Goal: Use online tool/utility: Utilize a website feature to perform a specific function

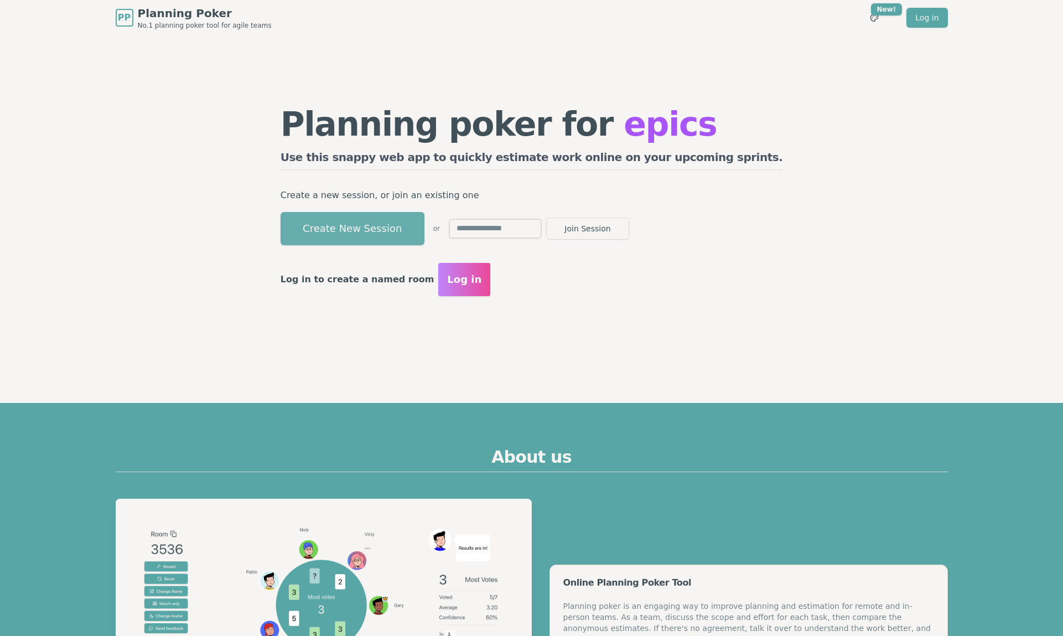
click at [390, 222] on button "Create New Session" at bounding box center [352, 228] width 144 height 33
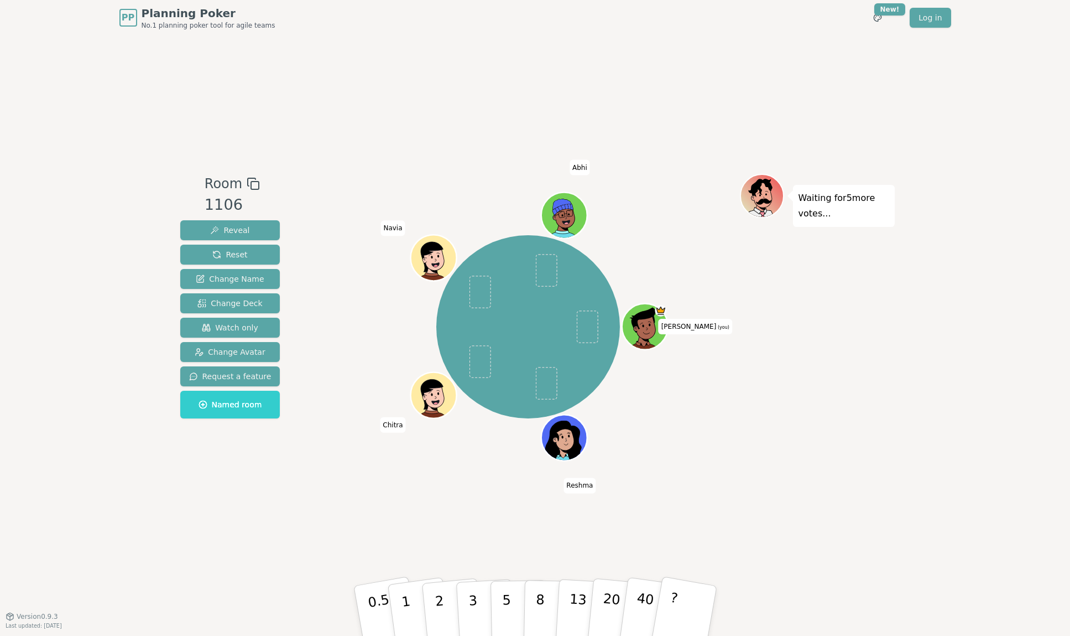
click at [190, 527] on div "Room 1106 Reveal Reset Change Name Change Deck Watch only Change Avatar Request…" at bounding box center [535, 325] width 719 height 580
click at [403, 598] on p "1" at bounding box center [407, 612] width 17 height 60
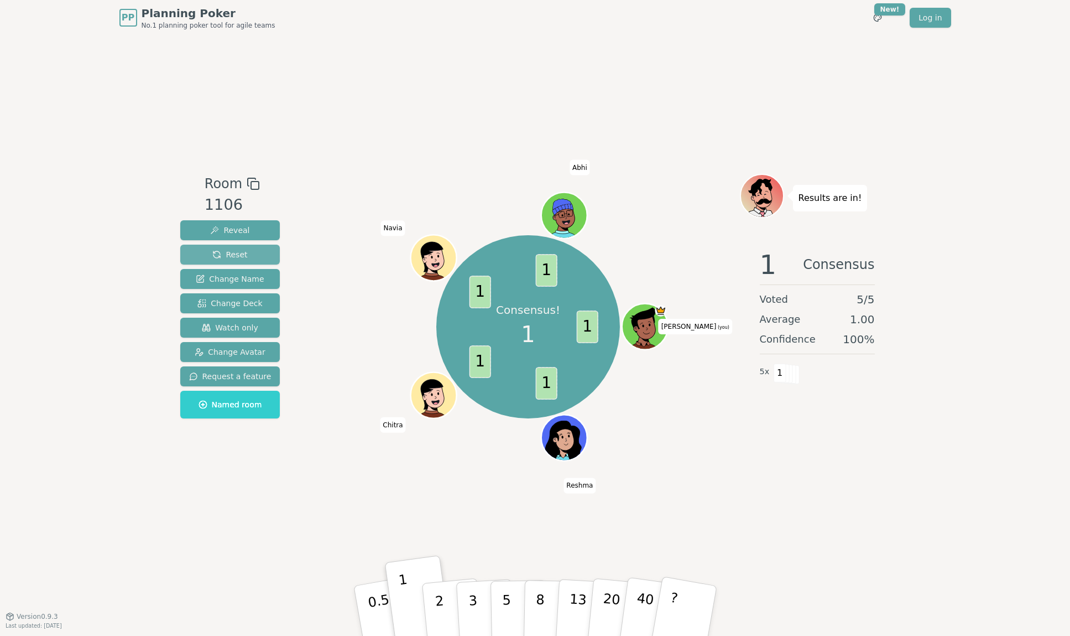
click at [222, 255] on span "Reset" at bounding box center [229, 254] width 35 height 11
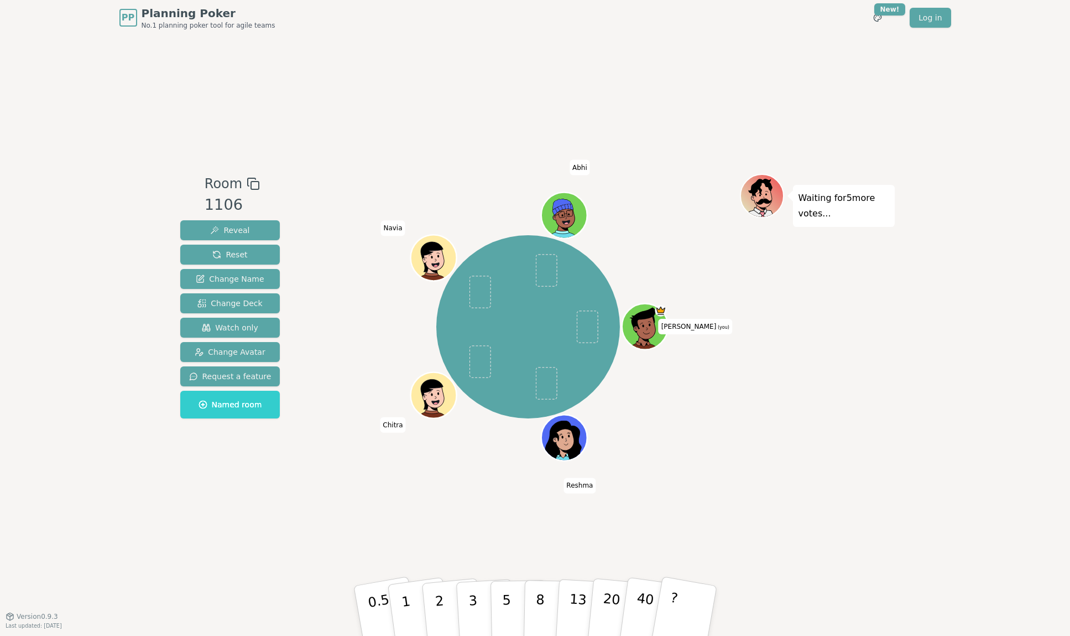
click at [444, 531] on div "Room 1106 Reveal Reset Change Name Change Deck Watch only Change Avatar Request…" at bounding box center [535, 325] width 719 height 580
click at [444, 607] on button "2" at bounding box center [451, 611] width 63 height 88
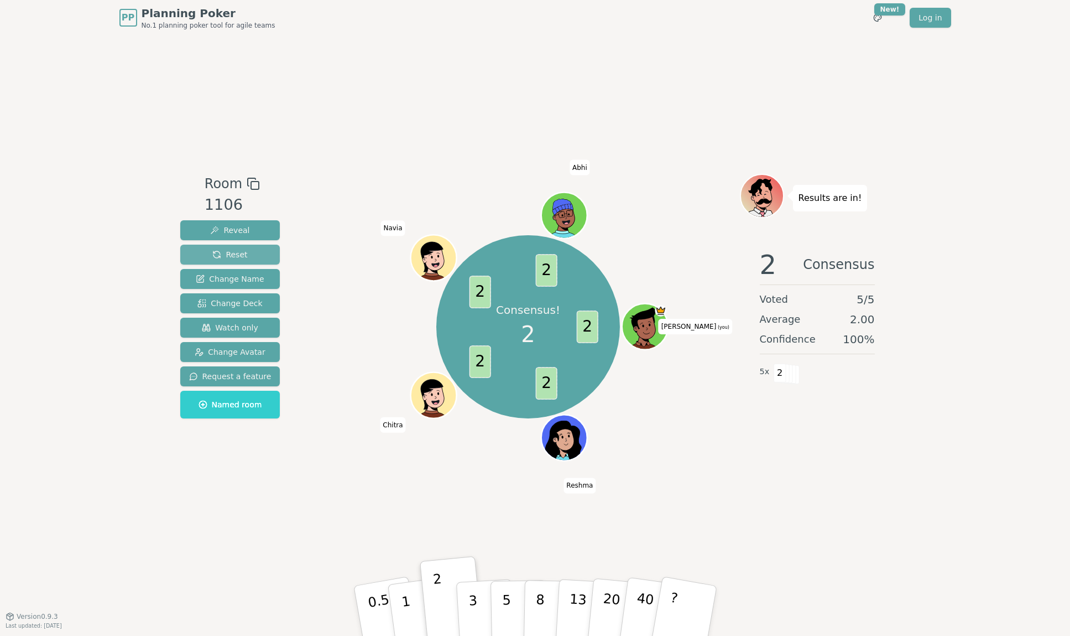
click at [213, 253] on span "Reset" at bounding box center [229, 254] width 35 height 11
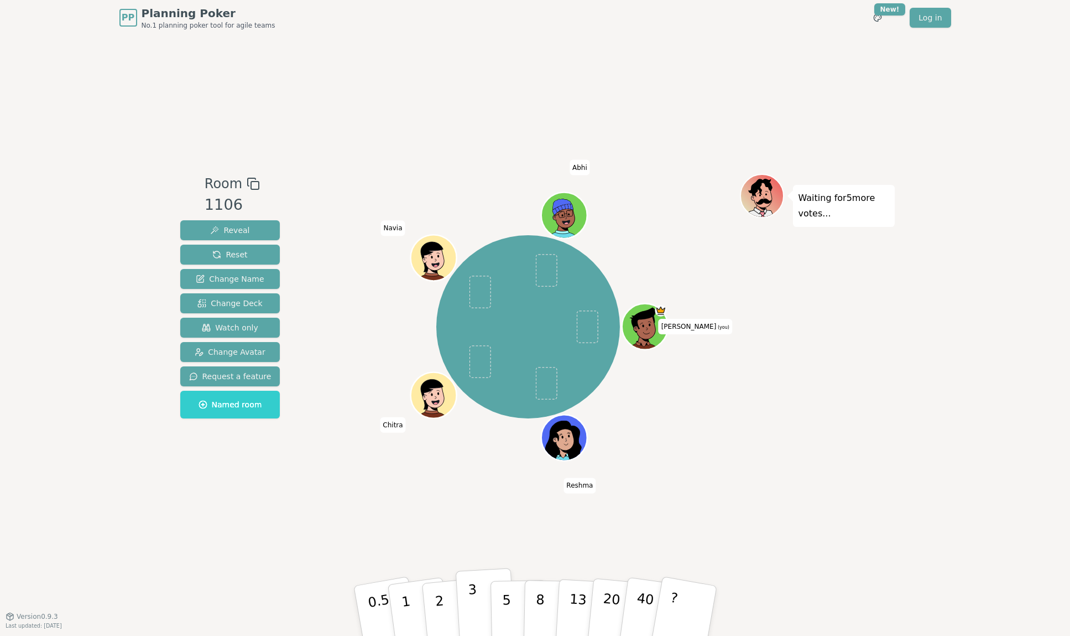
click at [474, 602] on p "3" at bounding box center [473, 611] width 12 height 60
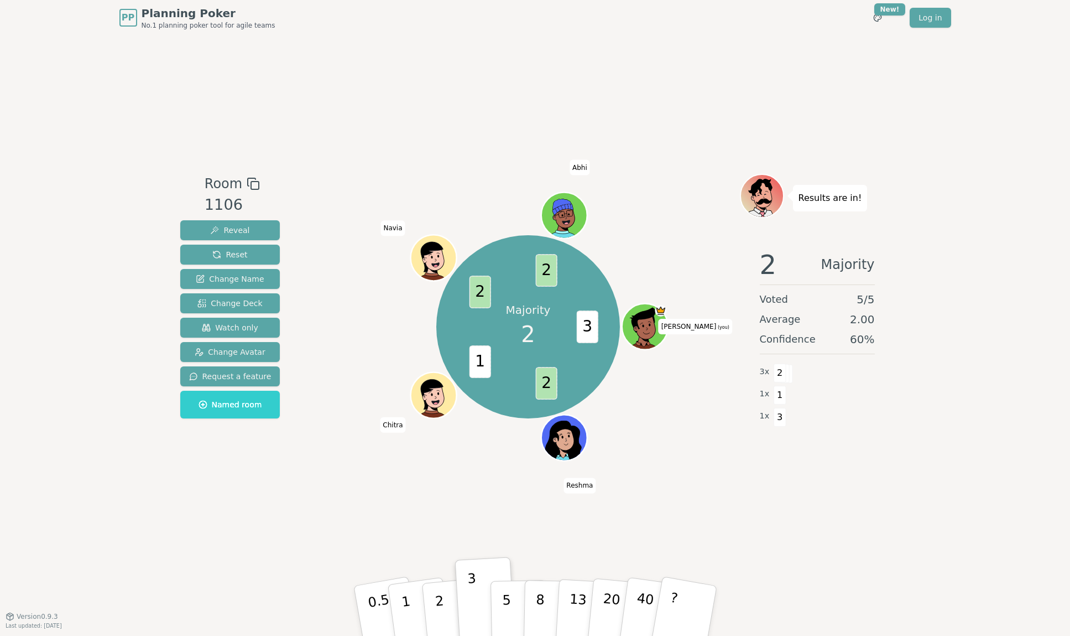
click at [311, 556] on div "Room 1106 Reveal Reset Change Name Change Deck Watch only Change Avatar Request…" at bounding box center [535, 325] width 719 height 580
click at [221, 254] on span "Reset" at bounding box center [229, 254] width 35 height 11
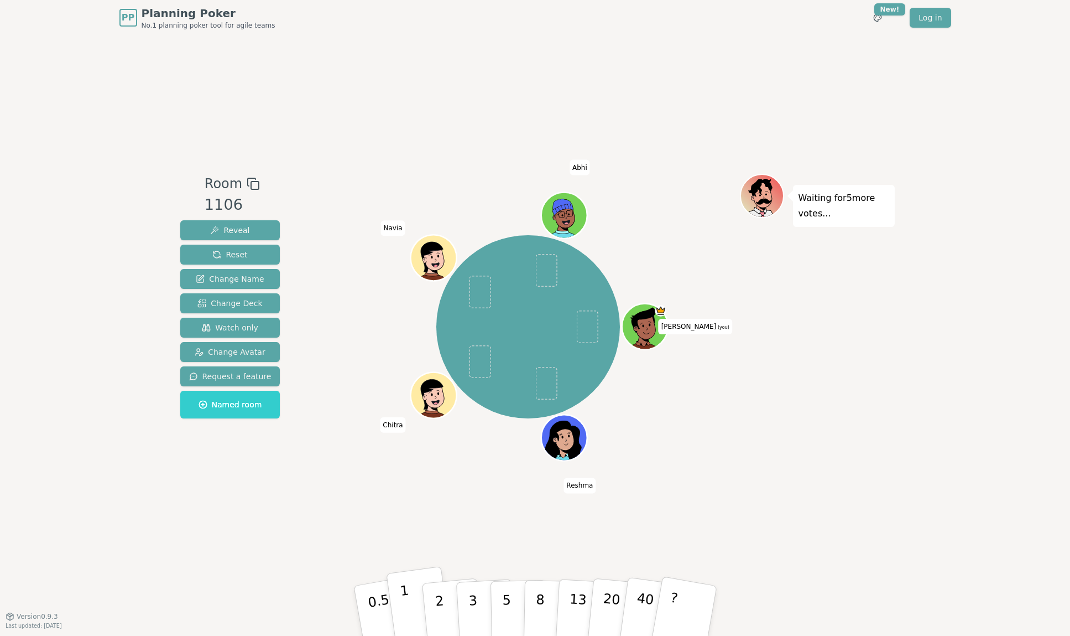
click at [404, 597] on p "1" at bounding box center [407, 612] width 17 height 60
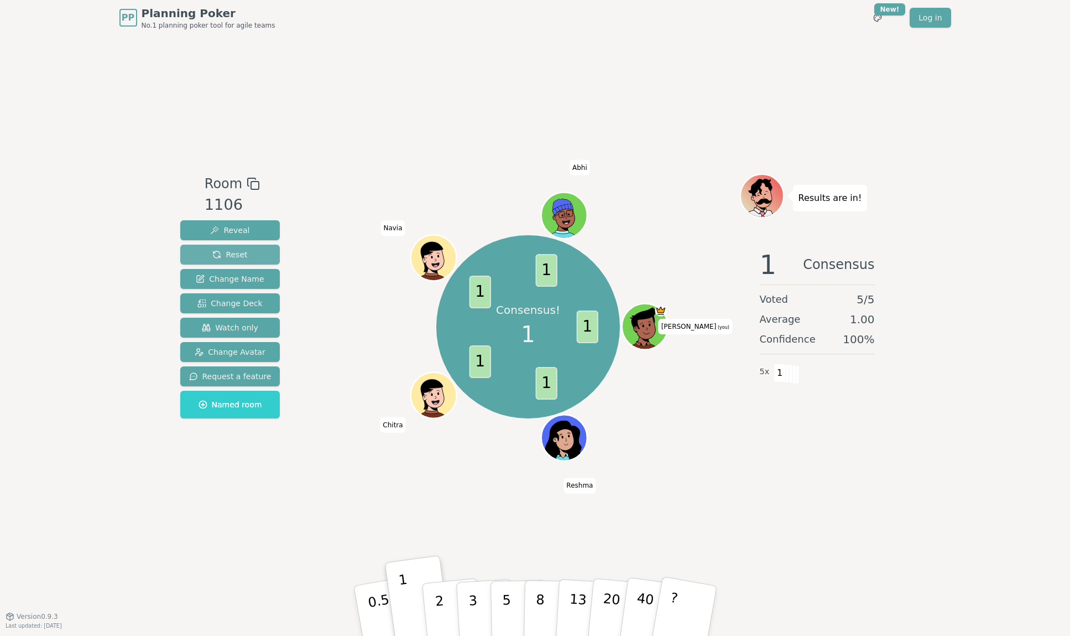
click at [241, 253] on span "Reset" at bounding box center [229, 254] width 35 height 11
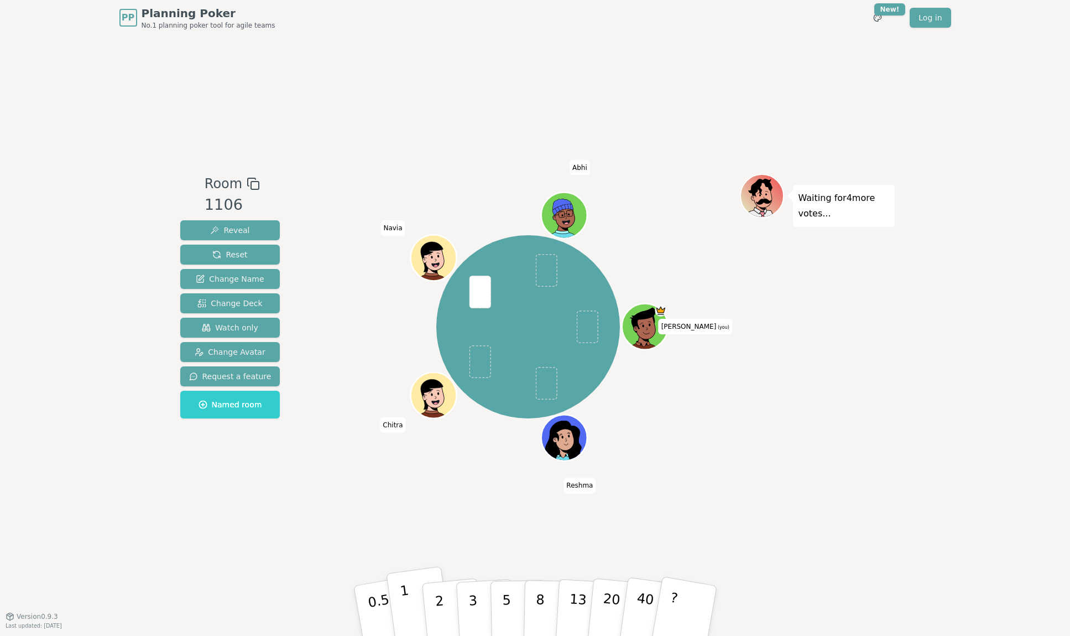
click at [408, 604] on button "1" at bounding box center [419, 611] width 66 height 90
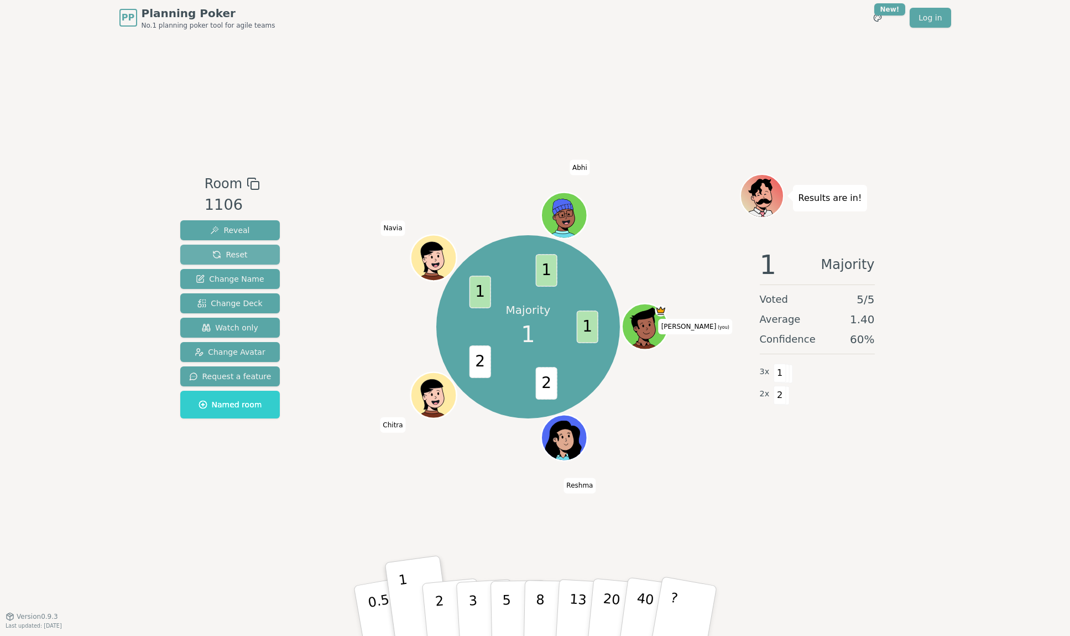
click at [240, 252] on span "Reset" at bounding box center [229, 254] width 35 height 11
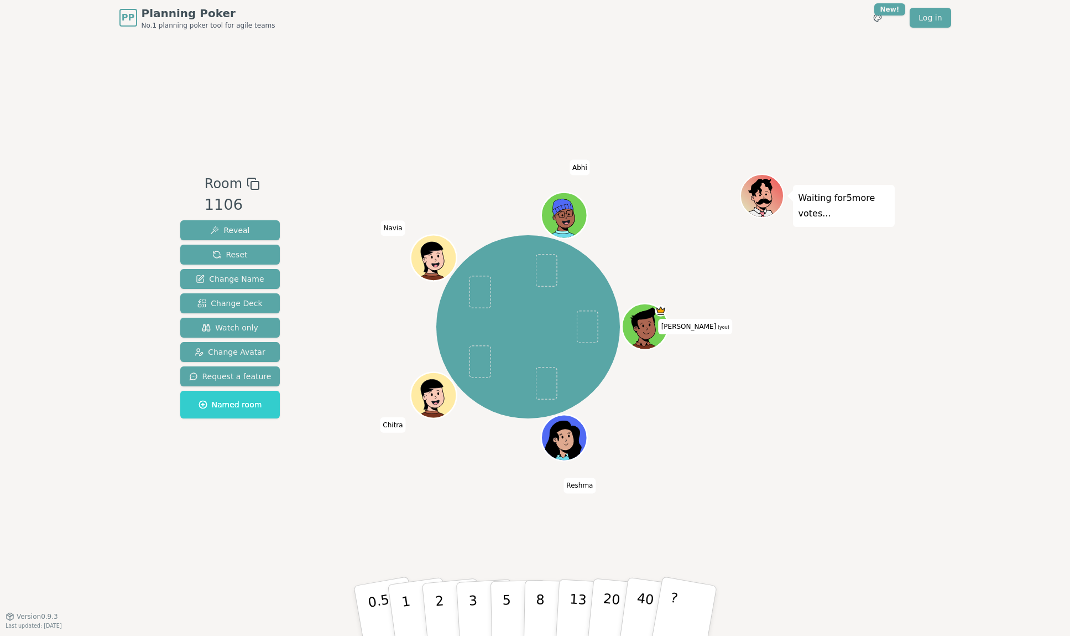
click at [310, 527] on div "Room 1106 Reveal Reset Change Name Change Deck Watch only Change Avatar Request…" at bounding box center [535, 325] width 719 height 580
click at [548, 602] on button "8" at bounding box center [551, 611] width 57 height 84
